Goal: Task Accomplishment & Management: Complete application form

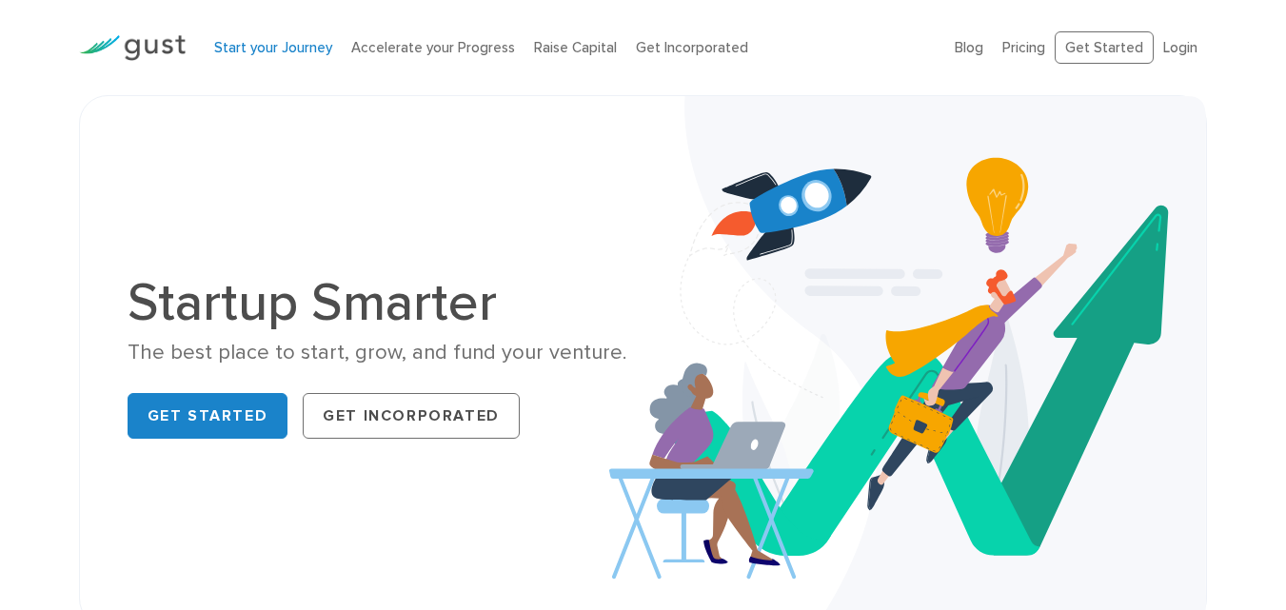
click at [279, 48] on link "Start your Journey" at bounding box center [273, 47] width 118 height 17
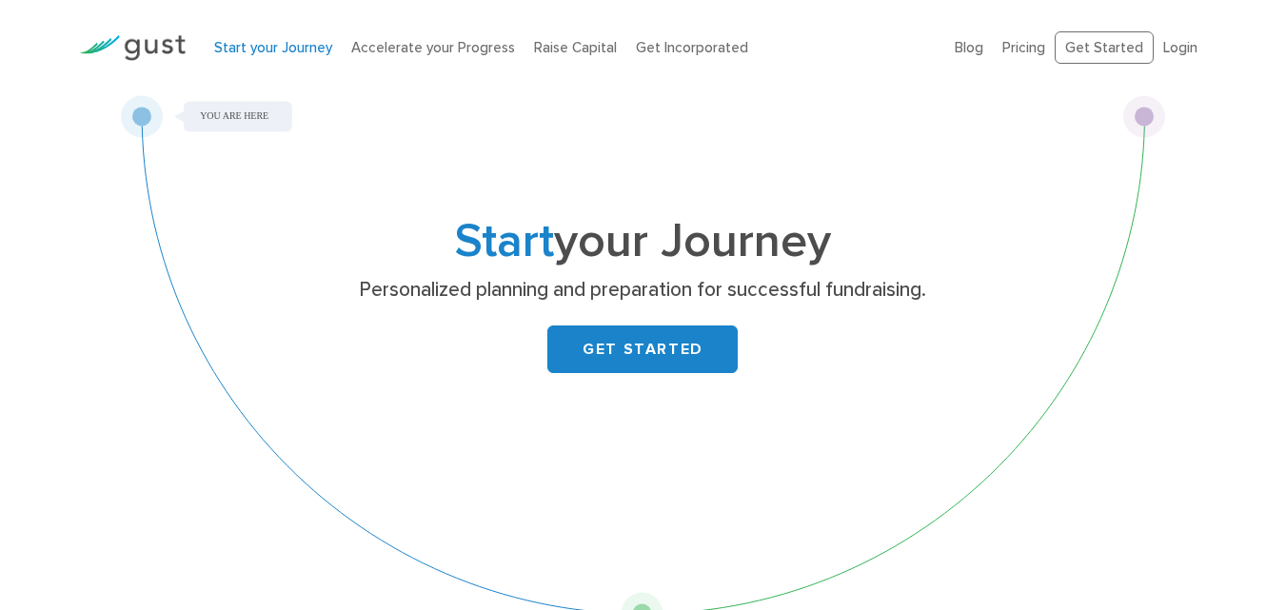
drag, startPoint x: 141, startPoint y: 116, endPoint x: 647, endPoint y: 324, distance: 547.2
click at [374, 283] on div "Start your Journey Personalized planning and preparation for successful fundrai…" at bounding box center [642, 365] width 1045 height 540
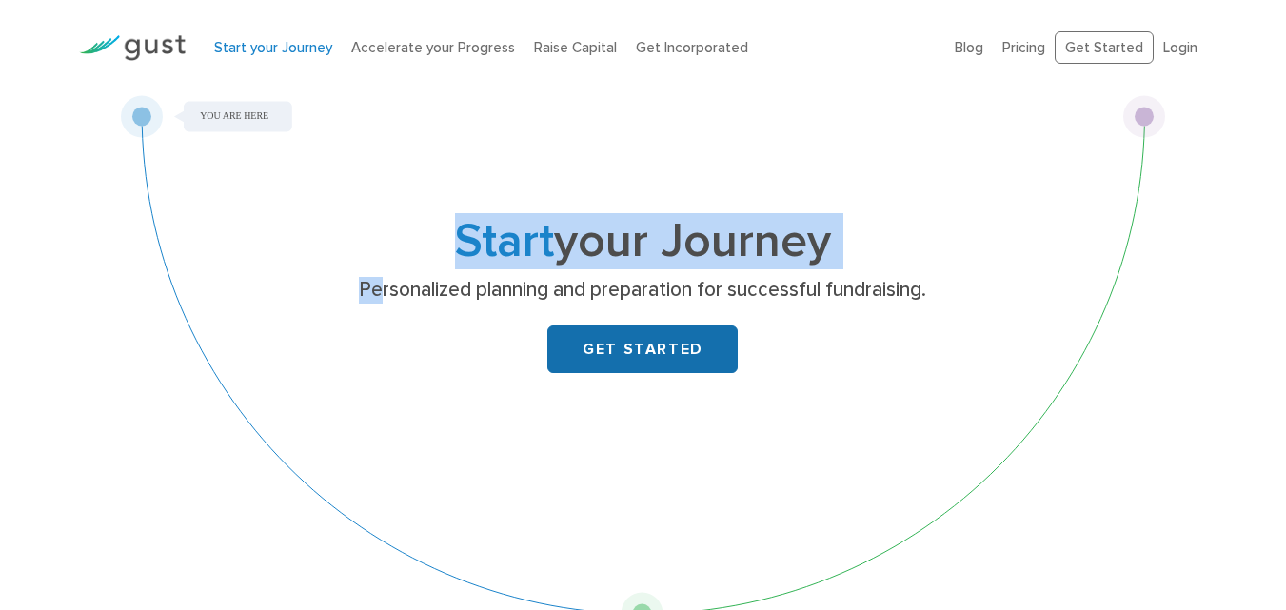
click at [669, 356] on link "GET STARTED" at bounding box center [642, 350] width 190 height 48
